Goal: Use online tool/utility: Use online tool/utility

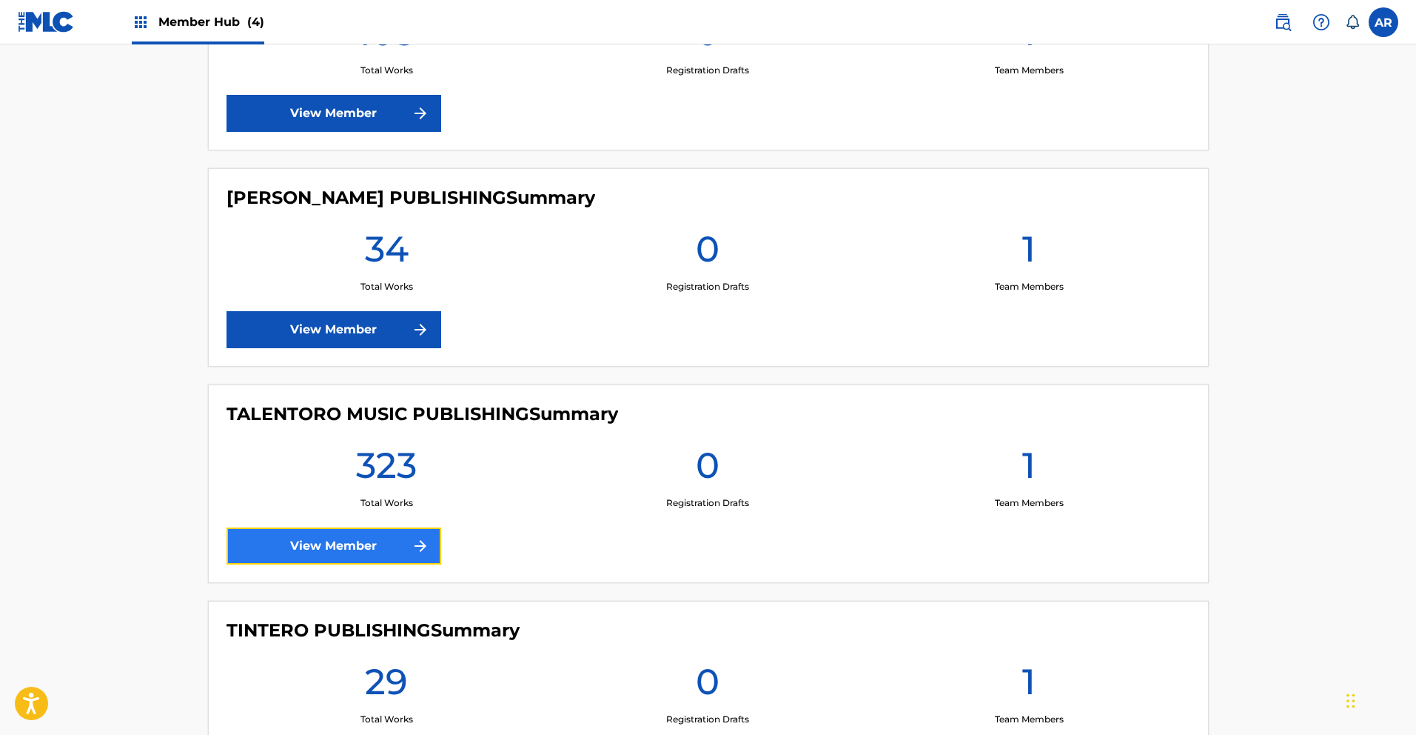
click at [391, 540] on link "View Member" at bounding box center [334, 545] width 215 height 37
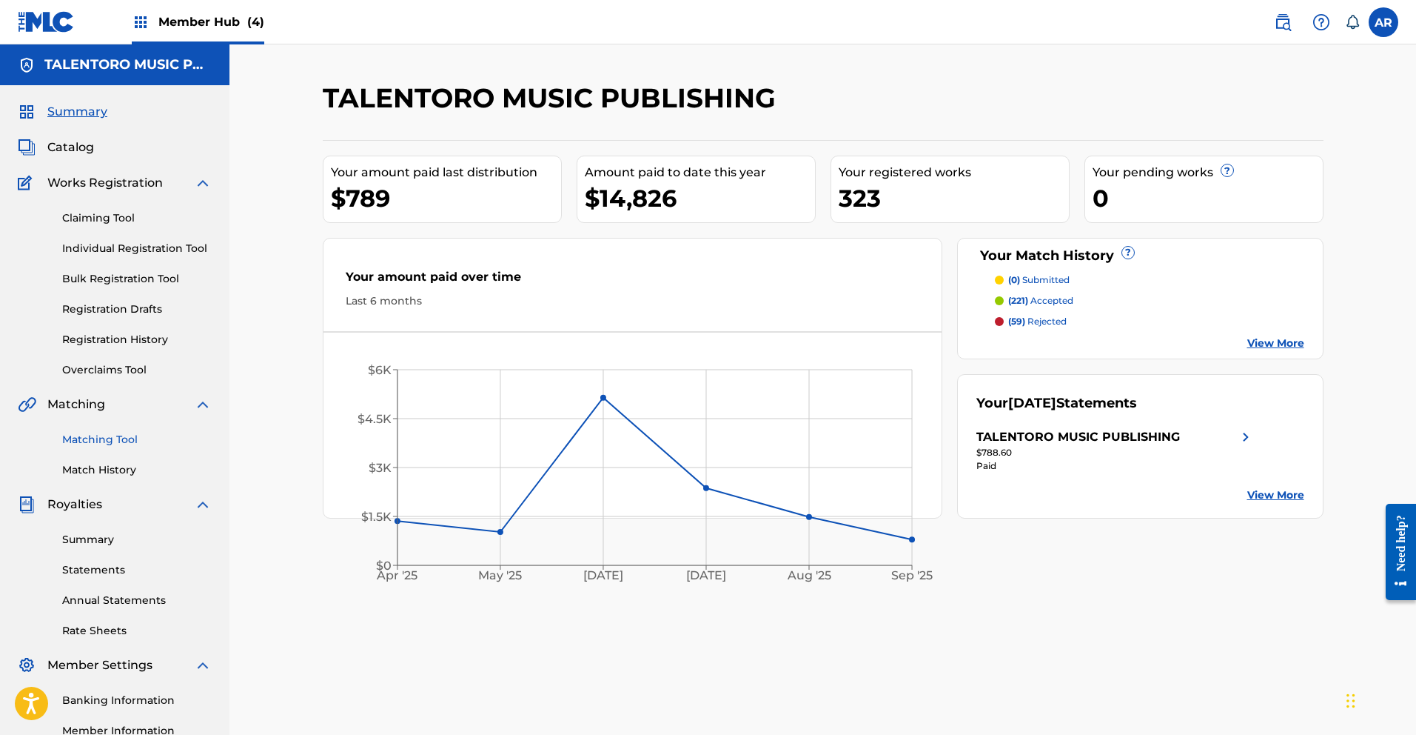
click at [75, 444] on link "Matching Tool" at bounding box center [137, 440] width 150 height 16
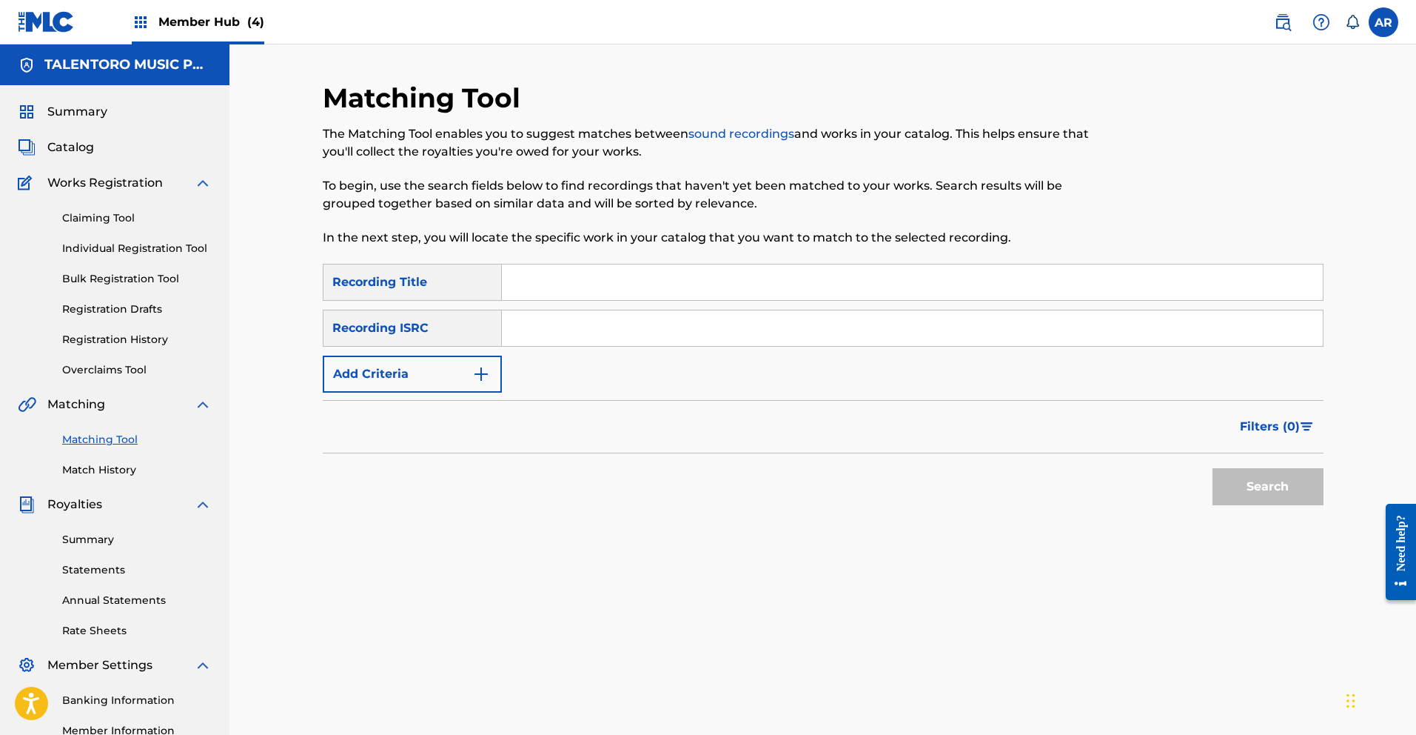
click at [766, 284] on input "Search Form" at bounding box center [912, 282] width 821 height 36
type input "El [PERSON_NAME]"
click at [1225, 481] on button "Search" at bounding box center [1268, 486] width 111 height 37
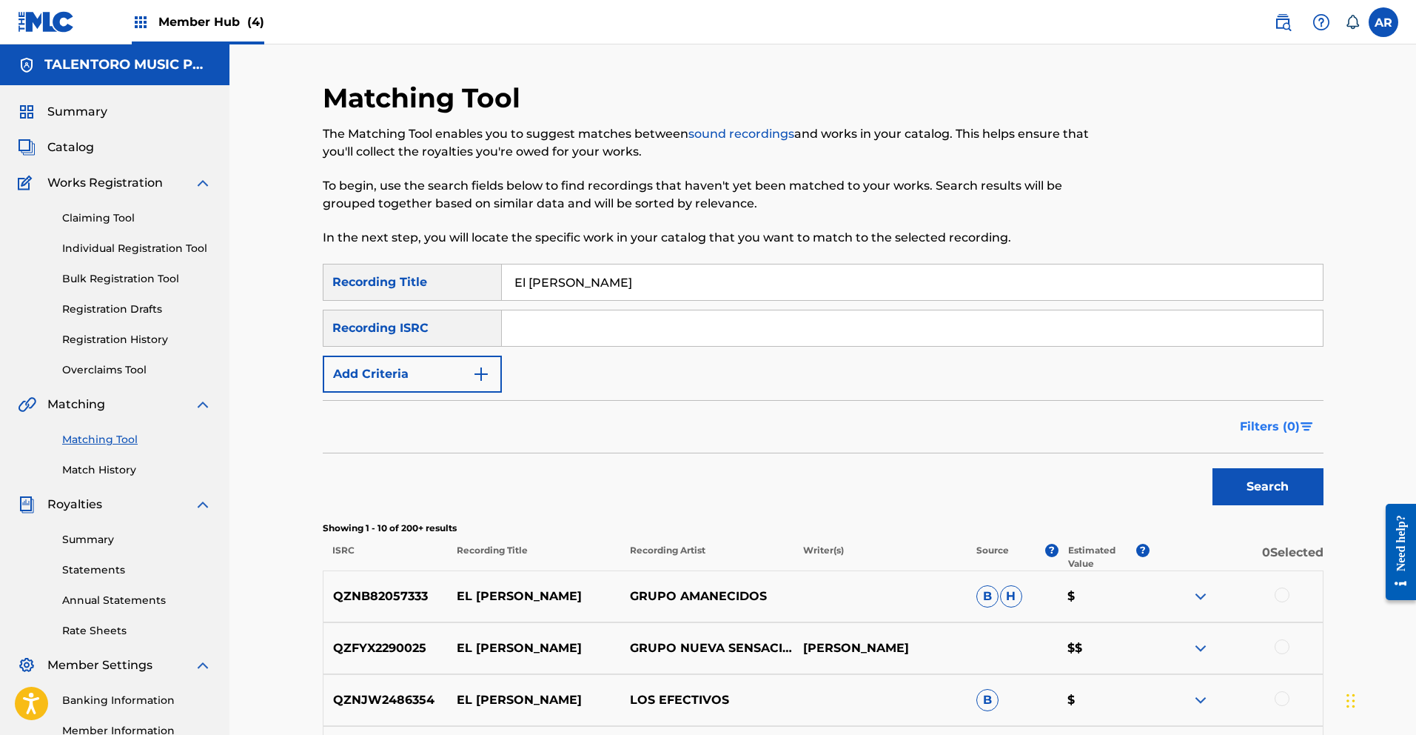
click at [1296, 423] on span "Filters ( 0 )" at bounding box center [1270, 427] width 60 height 18
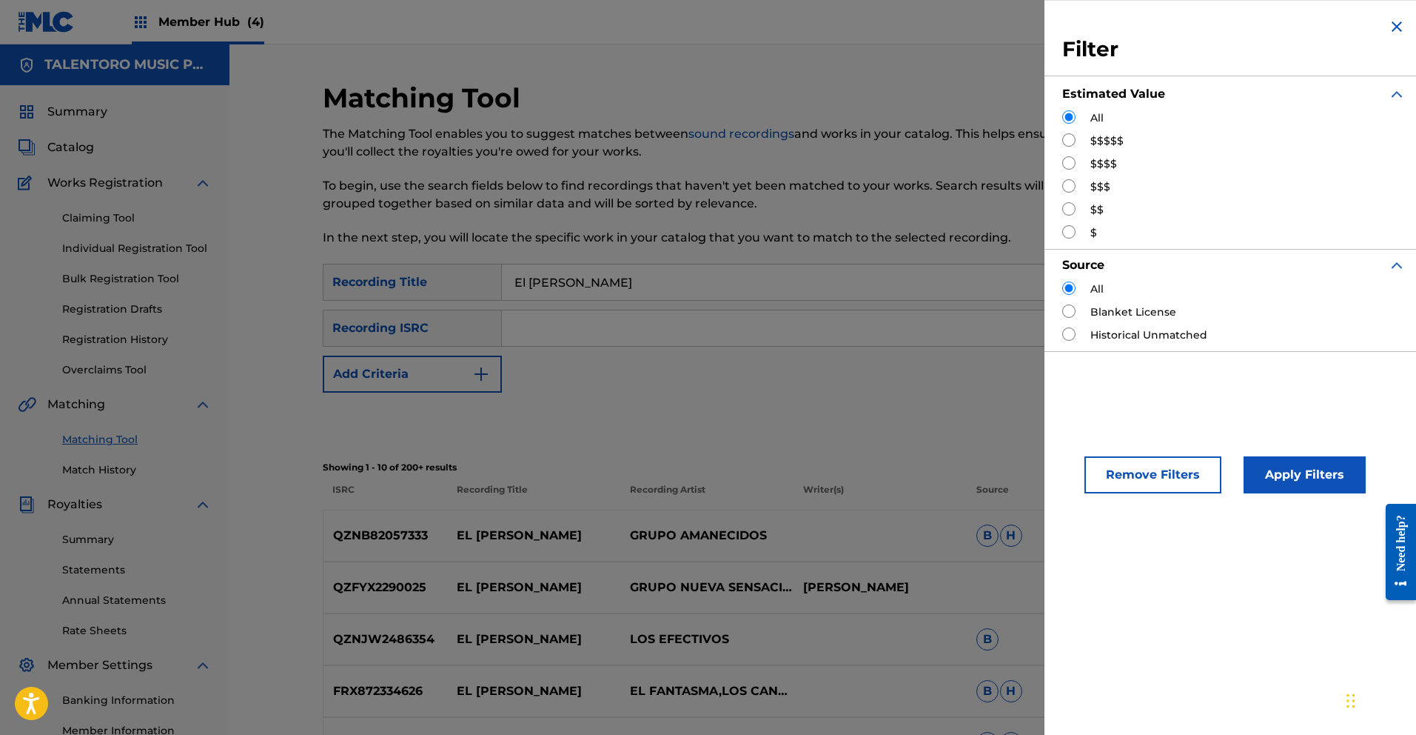
click at [1072, 164] on input "Search Form" at bounding box center [1069, 162] width 13 height 13
radio input "true"
click at [1331, 469] on button "Apply Filters" at bounding box center [1305, 474] width 122 height 37
